Goal: Task Accomplishment & Management: Use online tool/utility

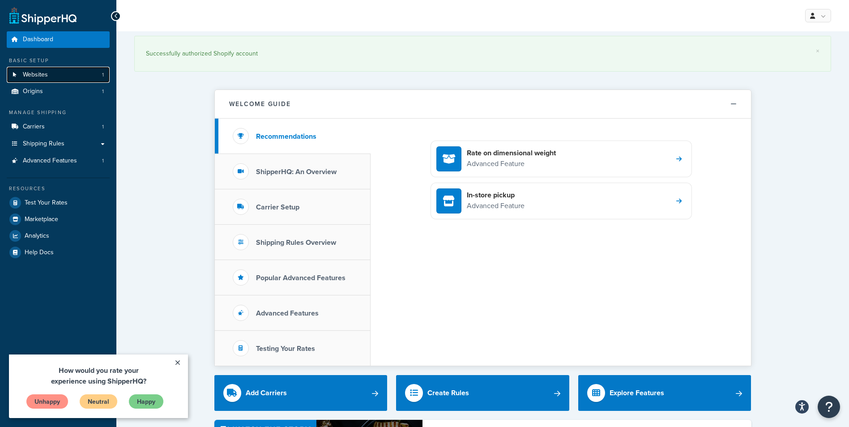
click at [39, 74] on span "Websites" at bounding box center [35, 75] width 25 height 8
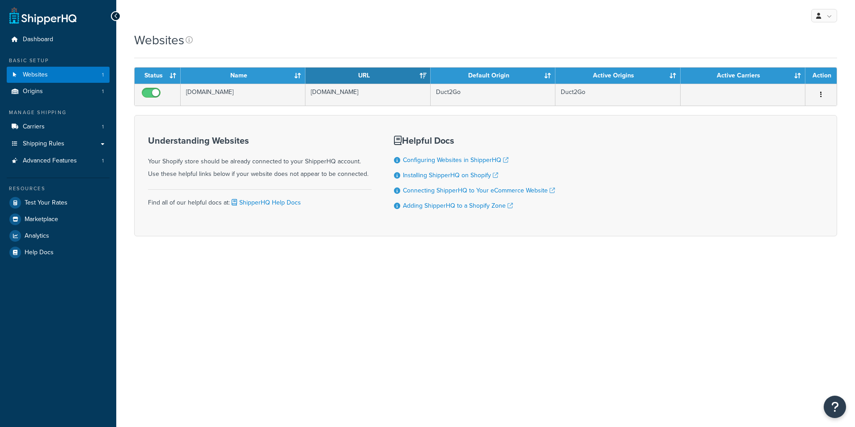
click at [55, 130] on link "Carriers 1" at bounding box center [58, 127] width 103 height 17
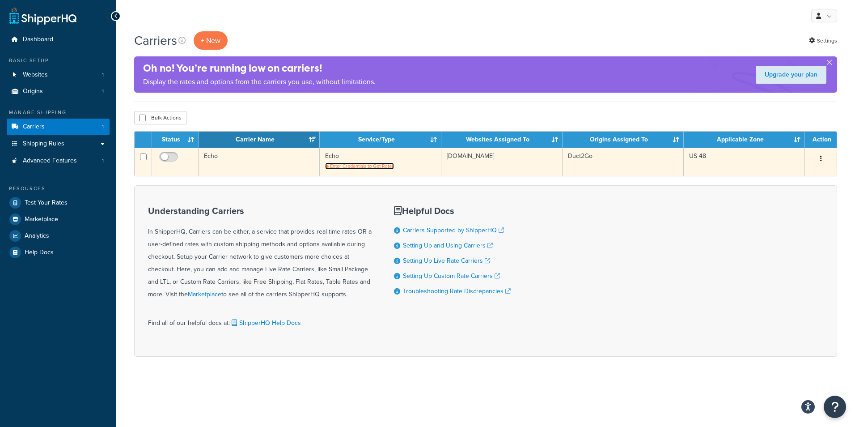
click at [364, 166] on span "Enter Credentials to Get Rates" at bounding box center [362, 165] width 64 height 7
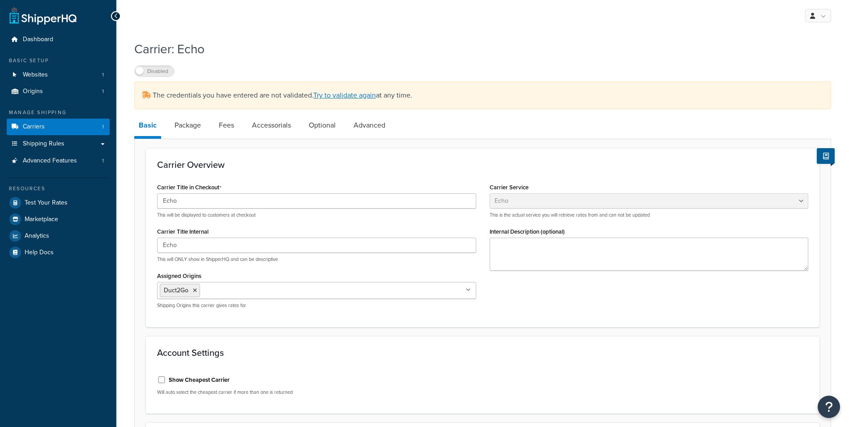
select select "echoFreight"
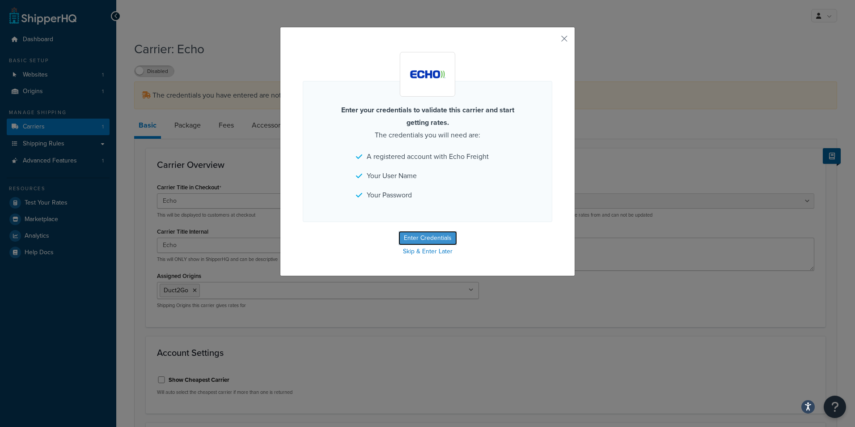
click at [419, 234] on button "Enter Credentials" at bounding box center [428, 238] width 59 height 14
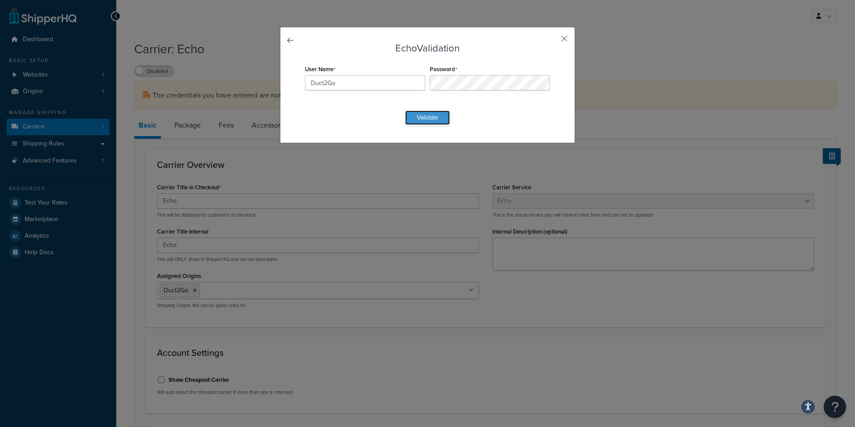
click at [429, 115] on button "Validate" at bounding box center [427, 117] width 45 height 14
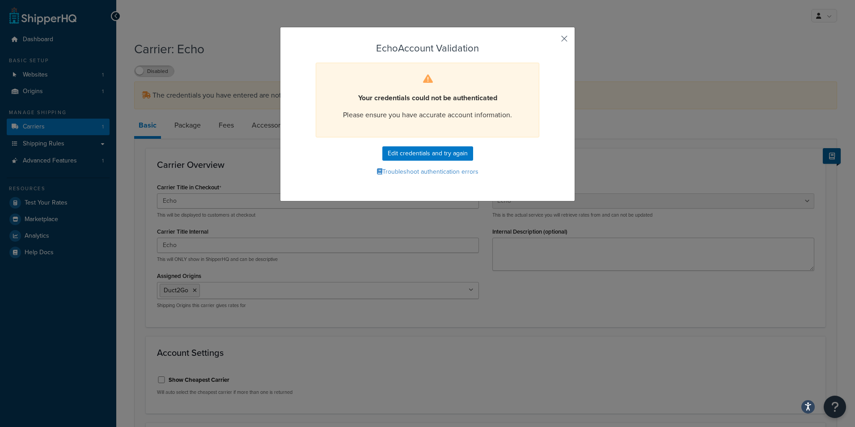
click at [552, 41] on button "button" at bounding box center [551, 42] width 2 height 2
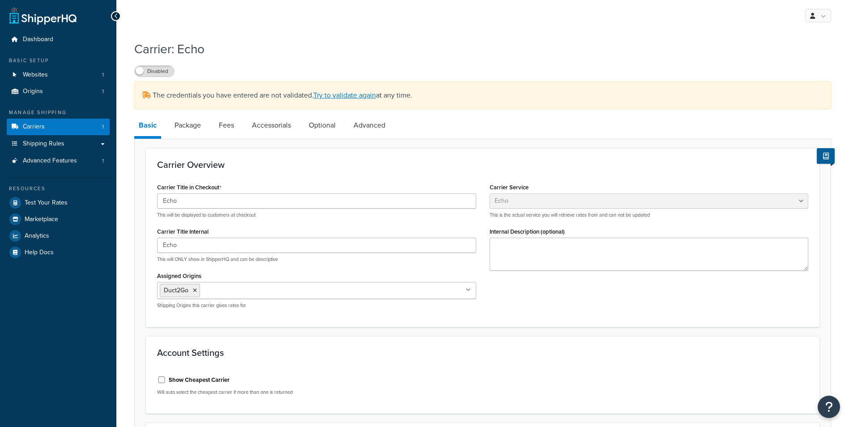
select select "echoFreight"
click at [269, 92] on span "The credentials you have entered are not validated. Try to validate again at an…" at bounding box center [282, 95] width 259 height 10
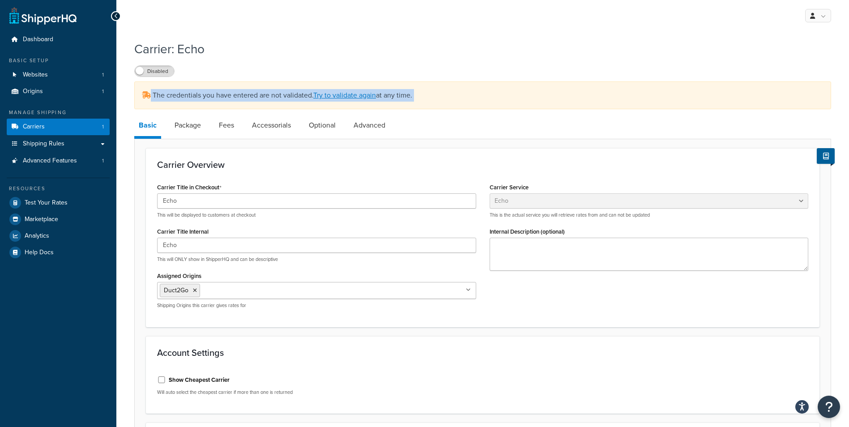
click at [269, 92] on span "The credentials you have entered are not validated. Try to validate again at an…" at bounding box center [282, 95] width 259 height 10
drag, startPoint x: 269, startPoint y: 92, endPoint x: 209, endPoint y: 90, distance: 60.0
click at [213, 90] on div "The credentials you have entered are not validated. Try to validate again at an…" at bounding box center [482, 95] width 697 height 28
